Goal: Task Accomplishment & Management: Manage account settings

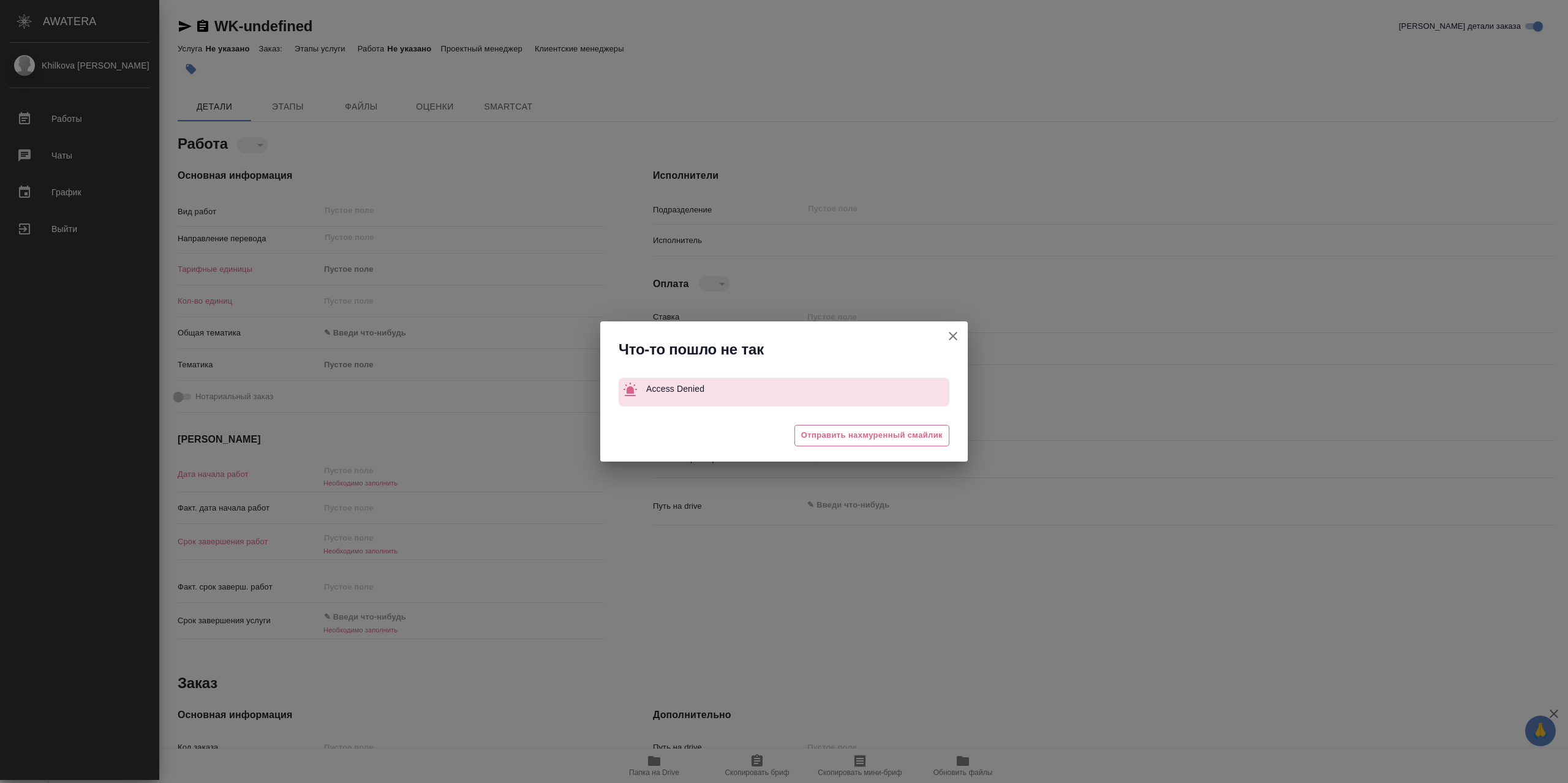
type textarea "x"
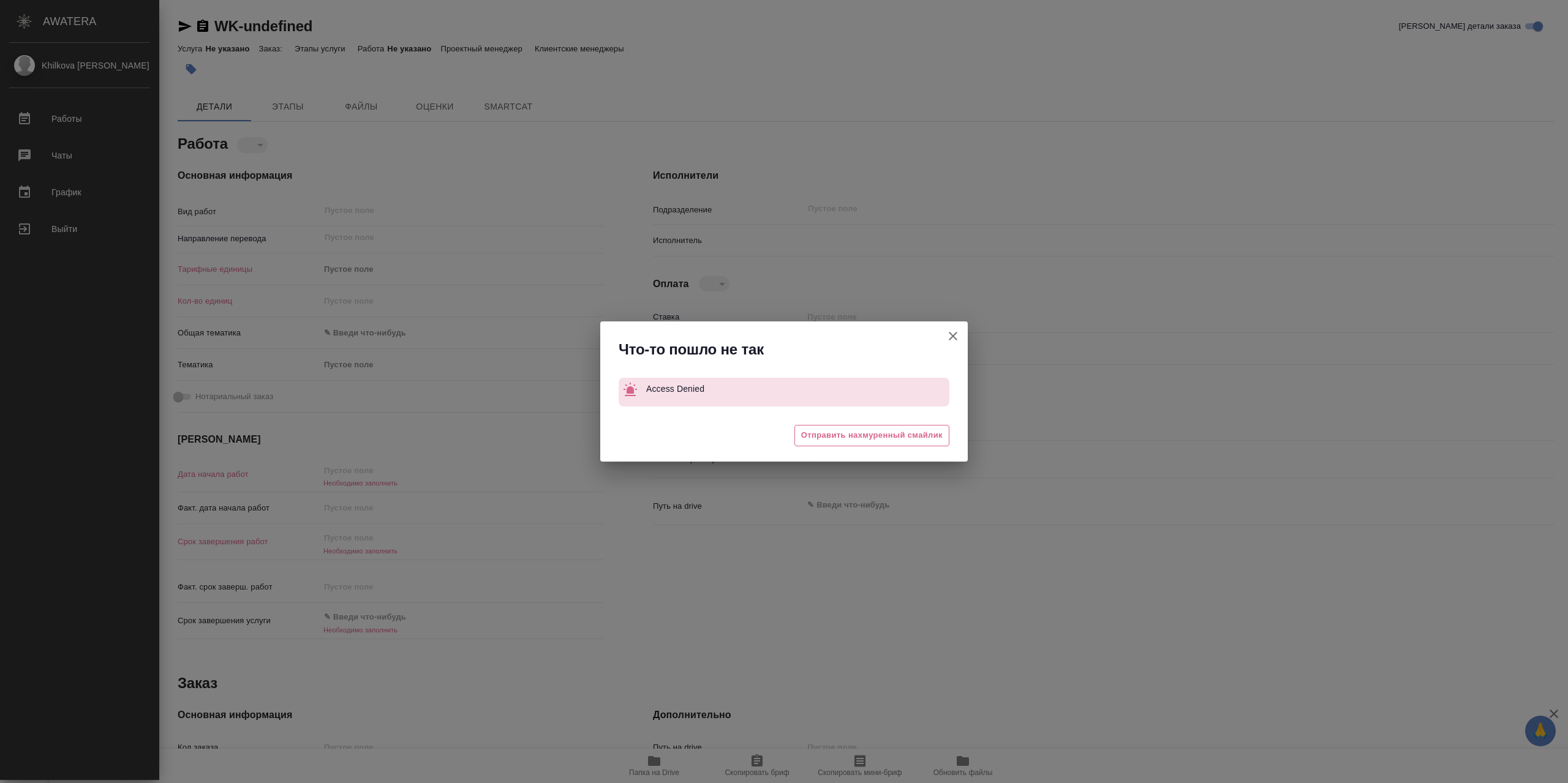
click at [956, 332] on icon "button" at bounding box center [953, 336] width 8 height 8
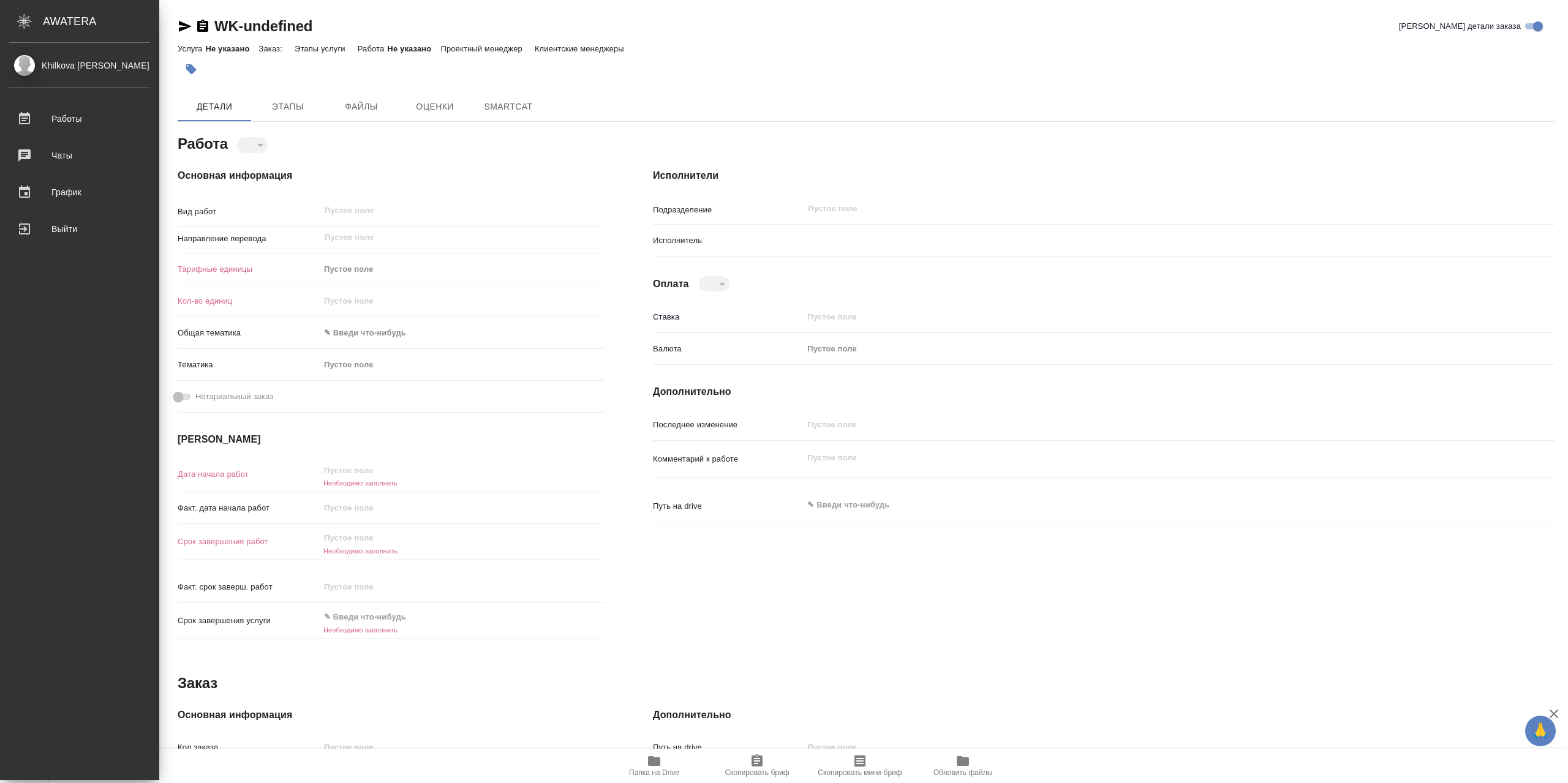
type textarea "x"
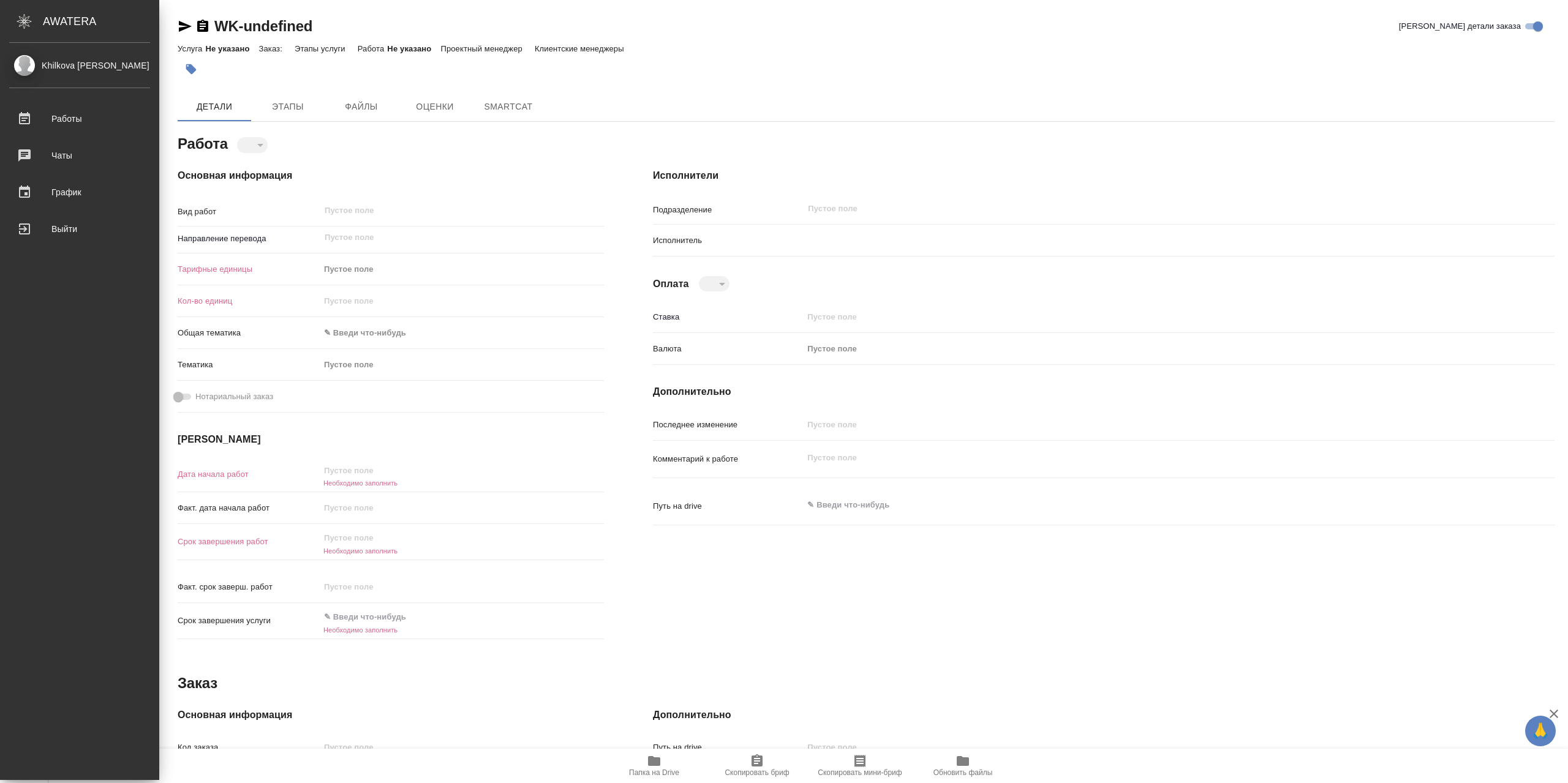
type textarea "x"
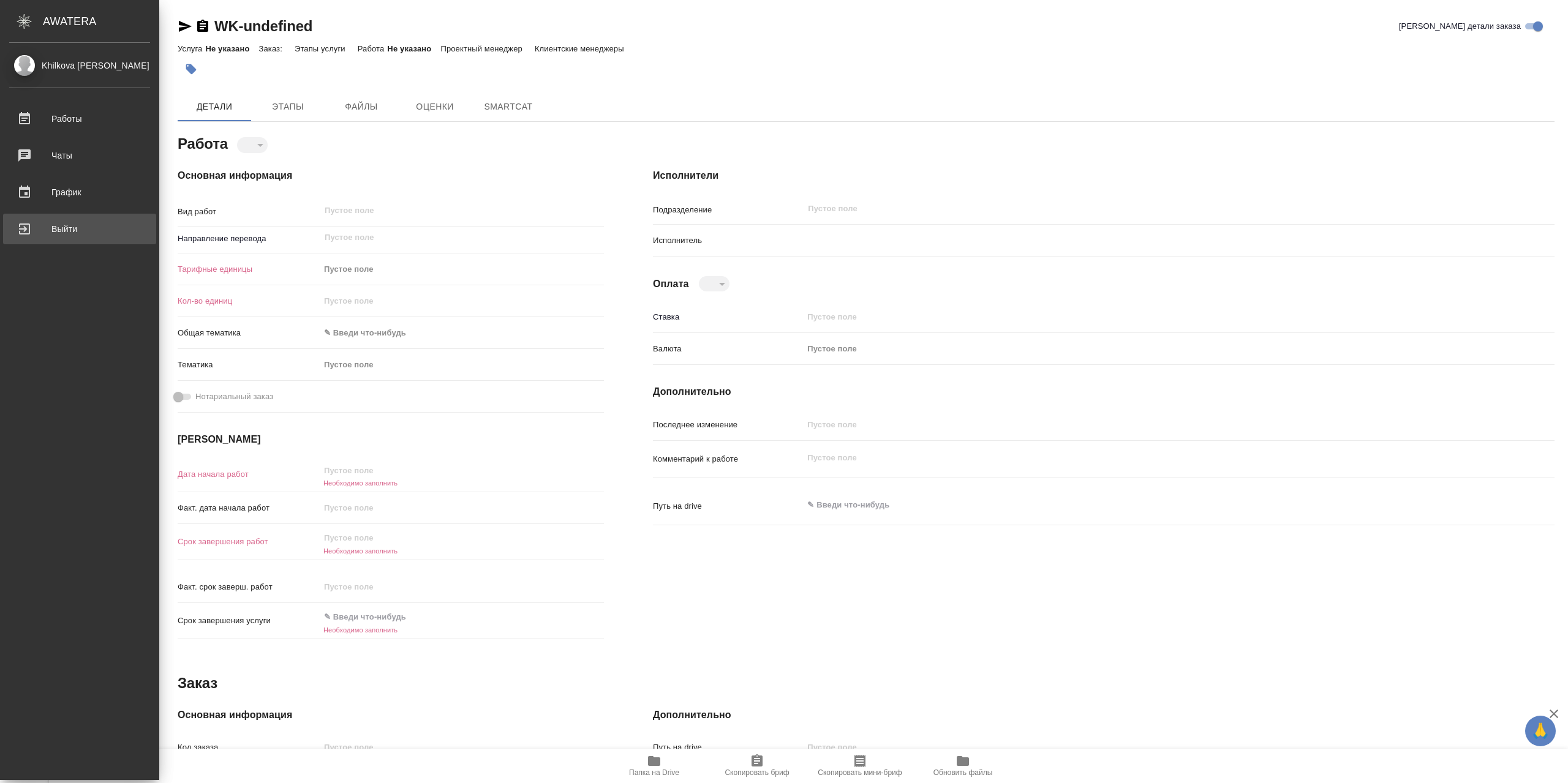
type textarea "x"
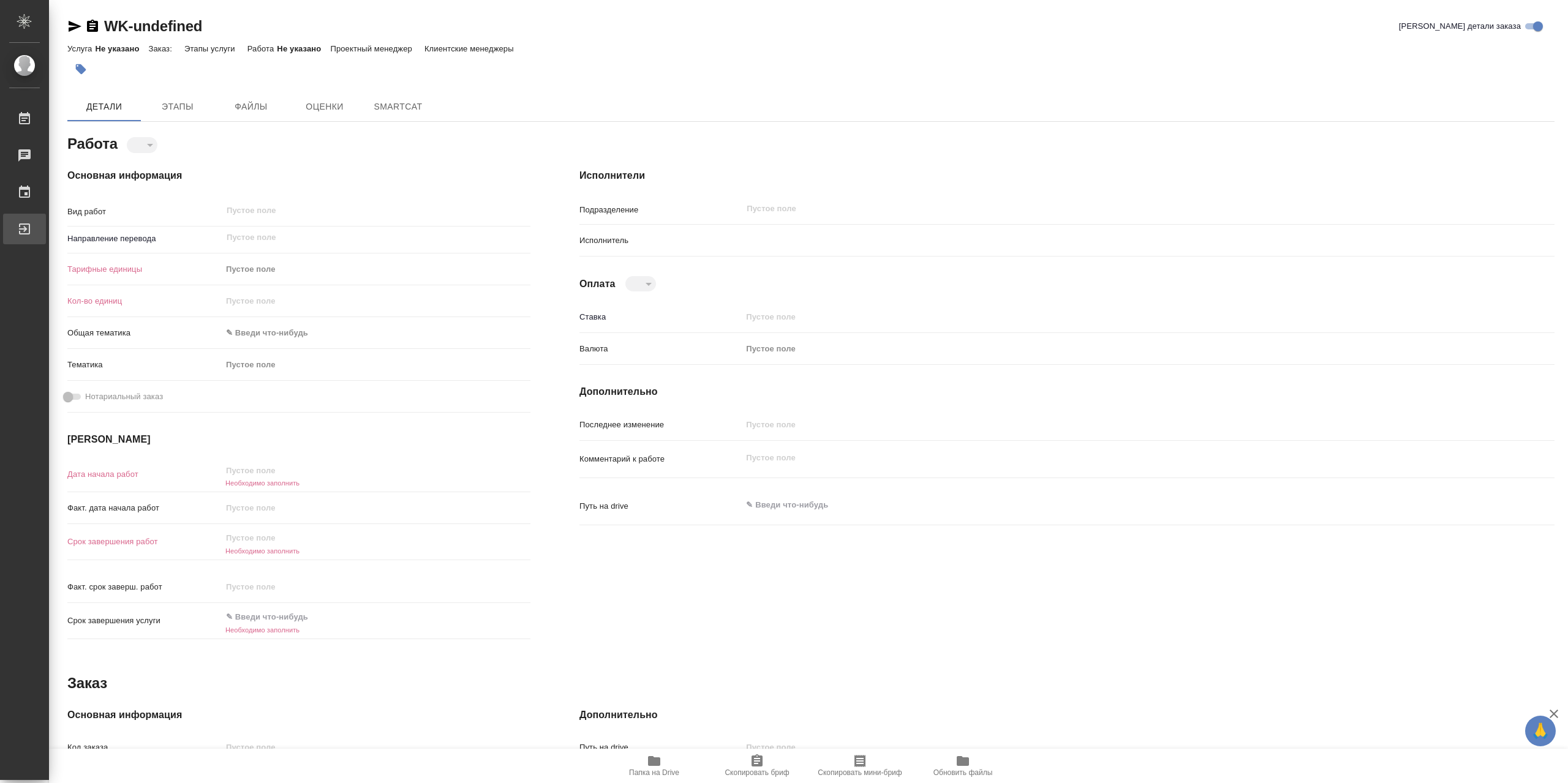
click at [25, 235] on div "Выйти" at bounding box center [9, 229] width 31 height 18
type textarea "x"
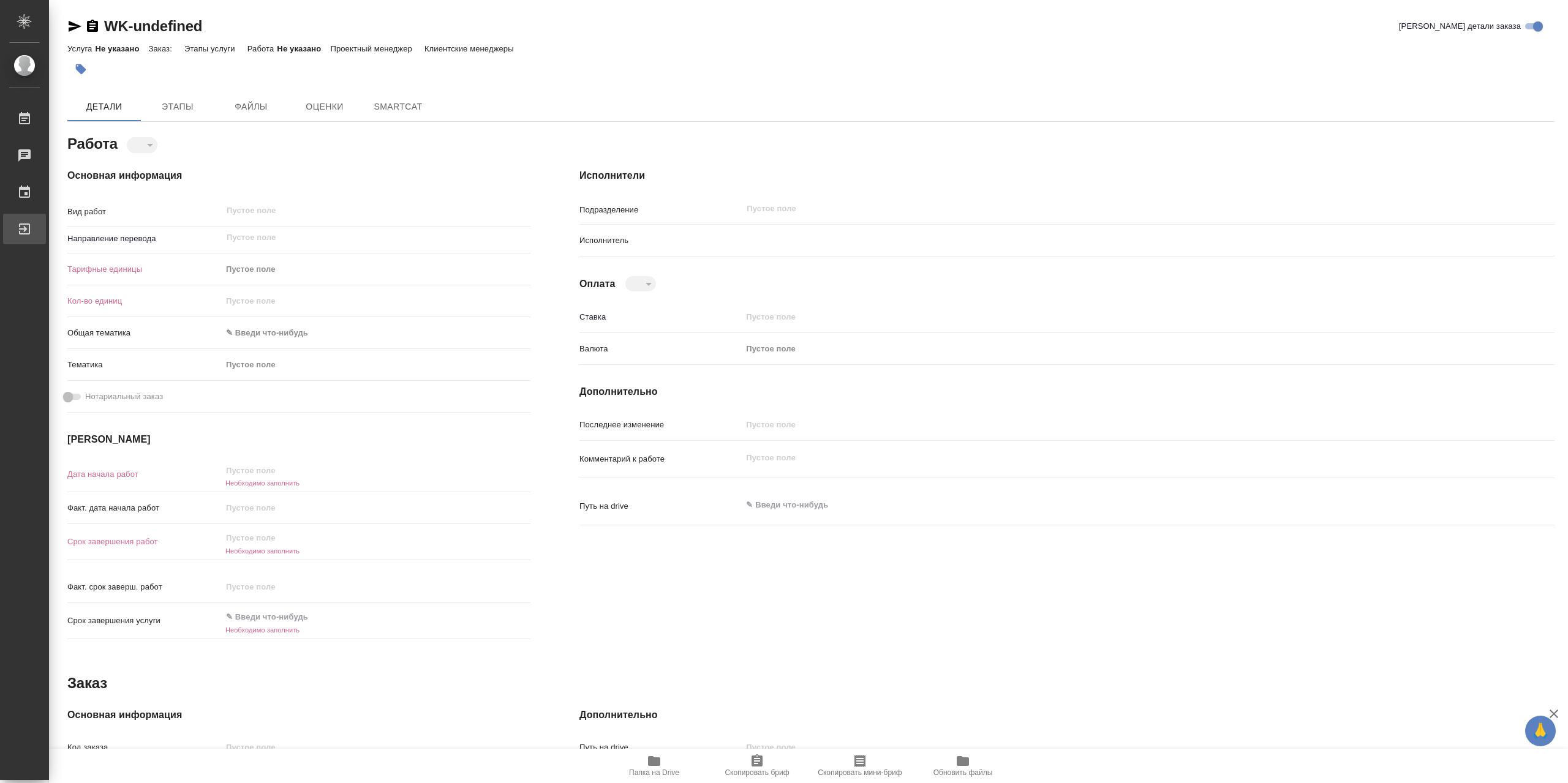
type textarea "x"
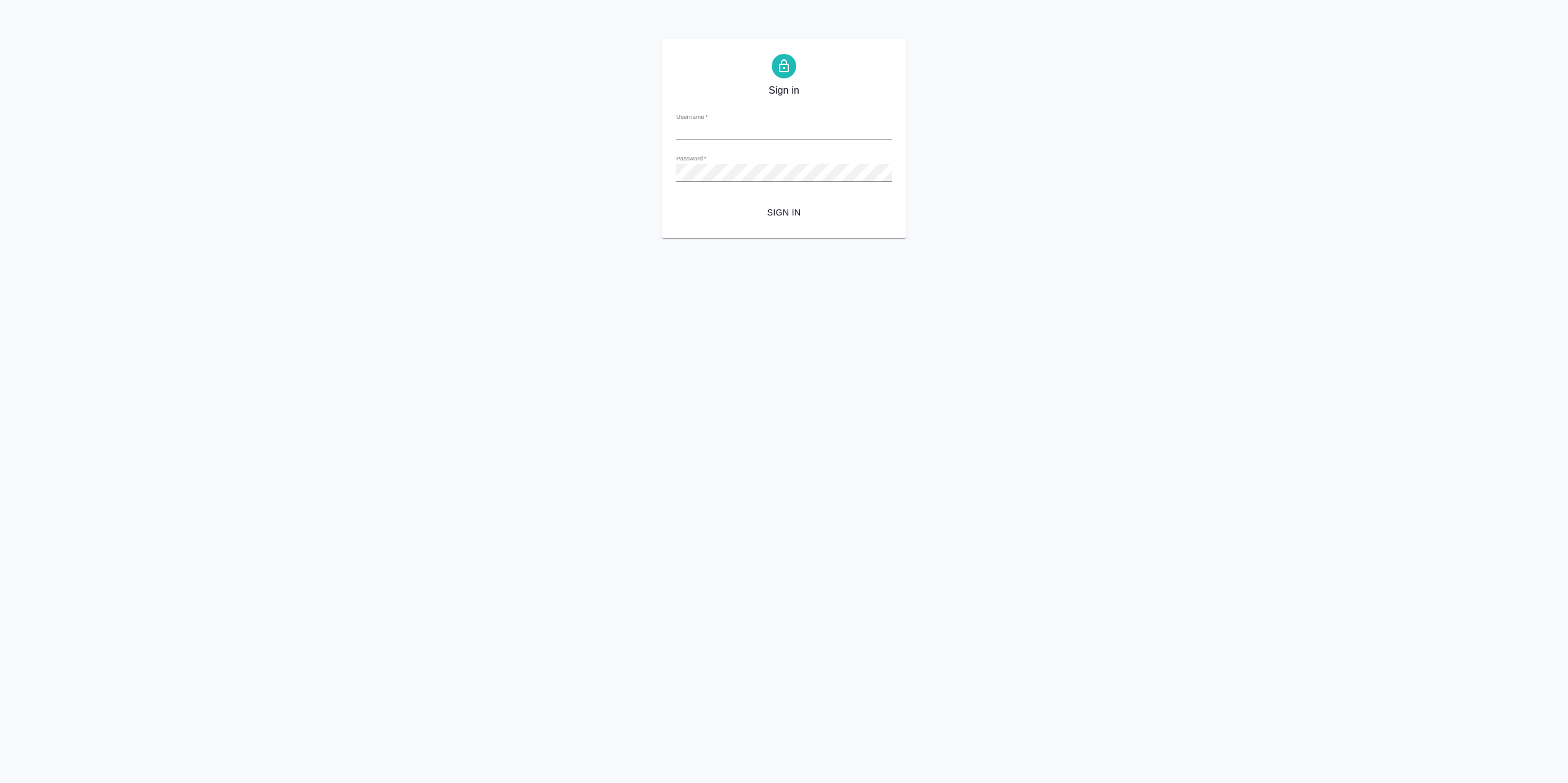
type input "l.khilkova@awatera.com"
click at [800, 213] on span "Sign in" at bounding box center [784, 213] width 196 height 15
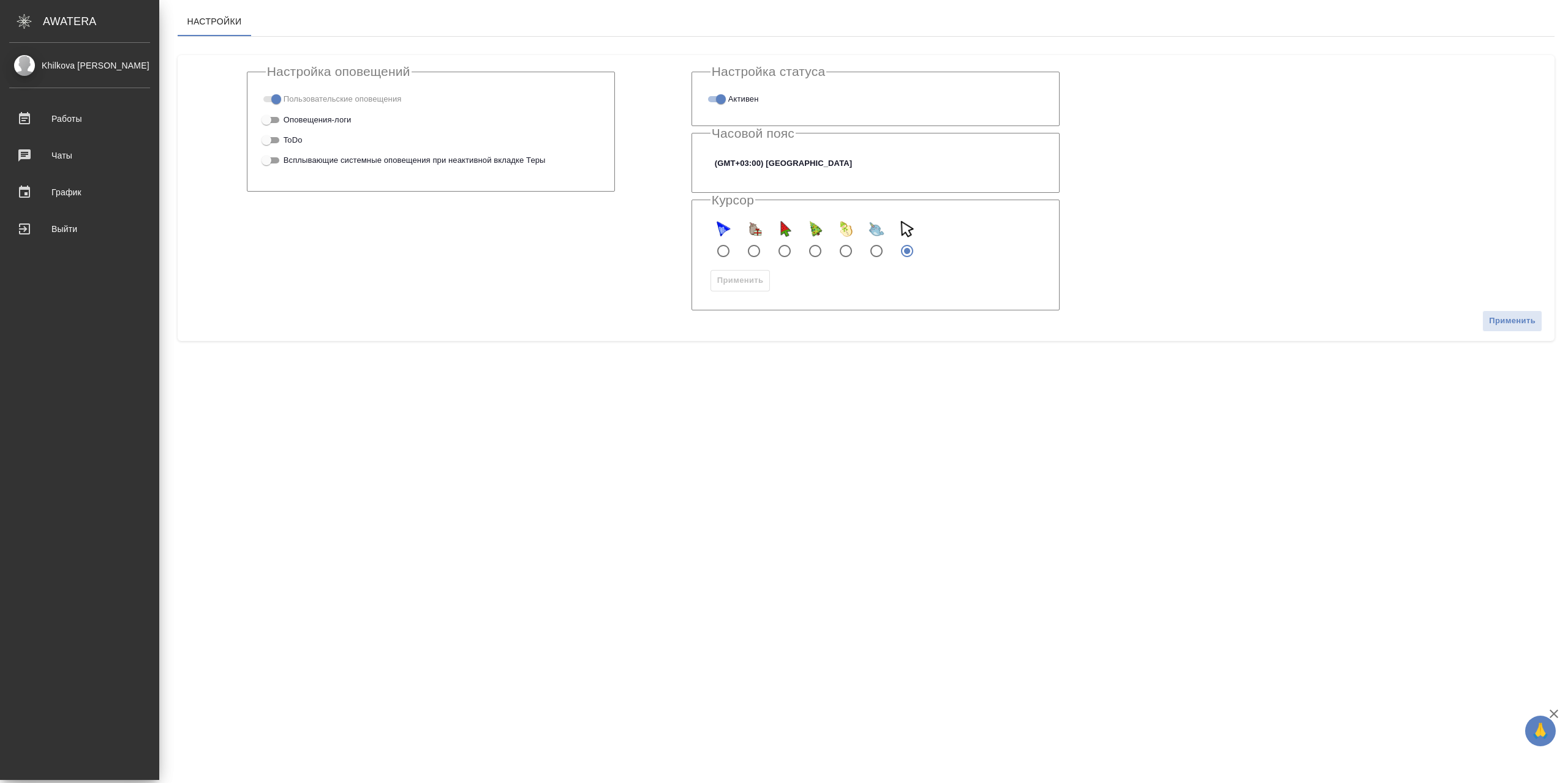
click at [24, 63] on div "Khilkova [PERSON_NAME]" at bounding box center [80, 65] width 141 height 14
click at [96, 62] on div "Khilkova [PERSON_NAME]" at bounding box center [80, 65] width 141 height 14
click at [35, 16] on icon ".cls-1 fill:#fff;" at bounding box center [24, 22] width 22 height 15
click at [22, 19] on icon ".cls-1 fill:#fff;" at bounding box center [24, 22] width 22 height 15
click at [71, 110] on div "Работы" at bounding box center [80, 119] width 141 height 18
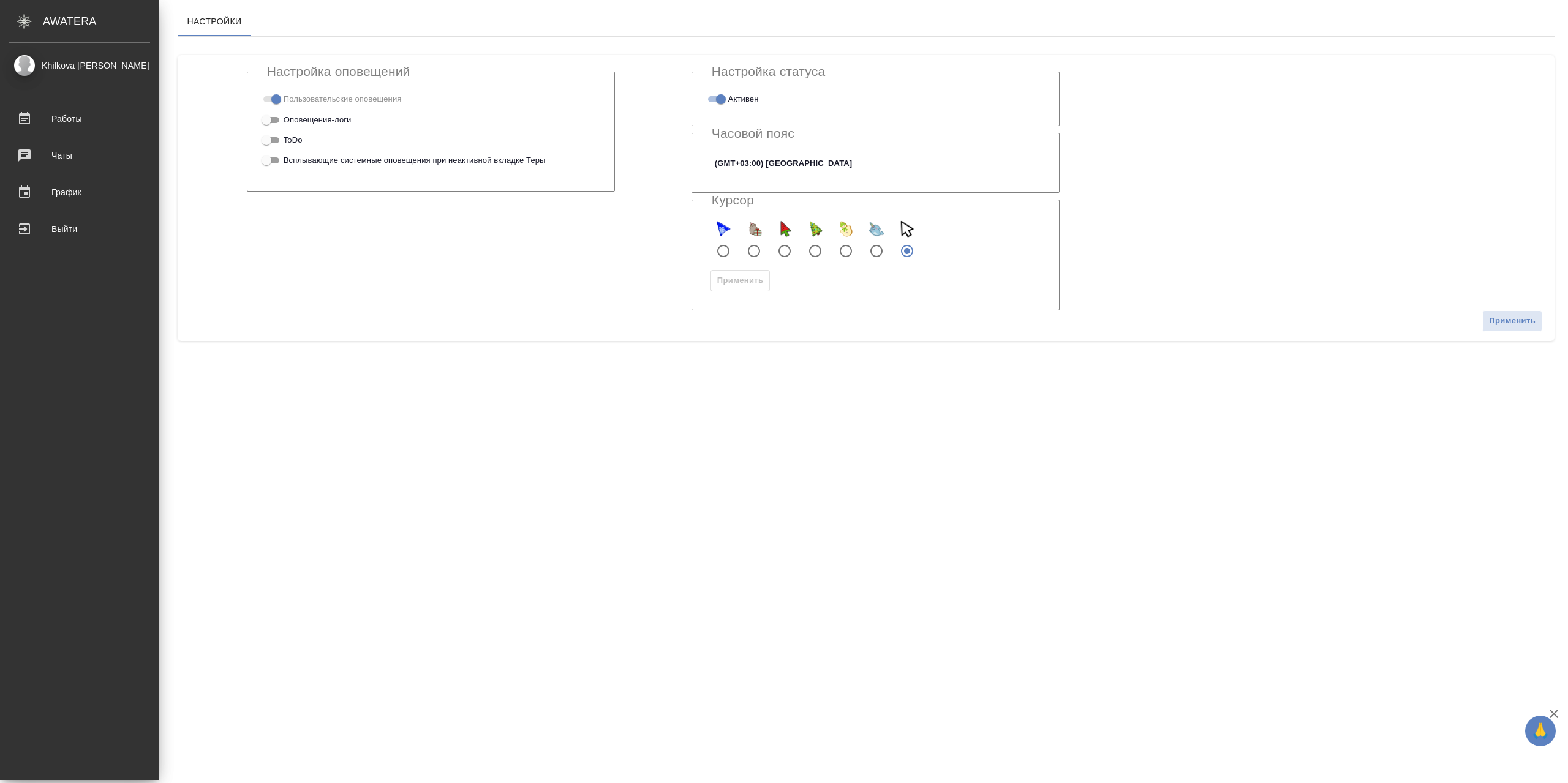
drag, startPoint x: 42, startPoint y: 63, endPoint x: 499, endPoint y: 376, distance: 553.9
click at [505, 377] on div ".cls-1 fill:#fff; AWATERA Khilkova Lydia Работы Чаты График Выйти Настройки Нас…" at bounding box center [784, 391] width 1568 height 783
click at [16, 59] on div "Khilkova [PERSON_NAME]" at bounding box center [80, 65] width 141 height 14
